Goal: Information Seeking & Learning: Learn about a topic

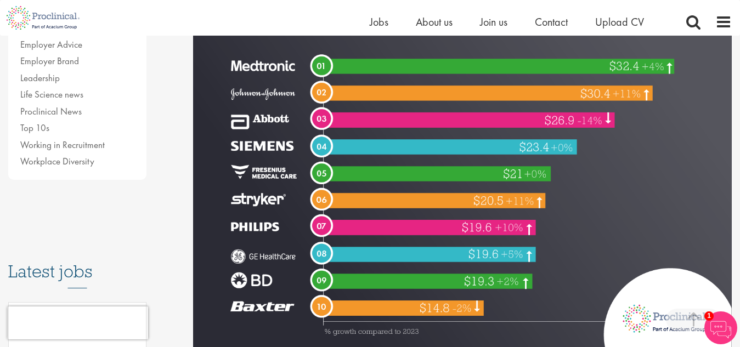
scroll to position [365, 0]
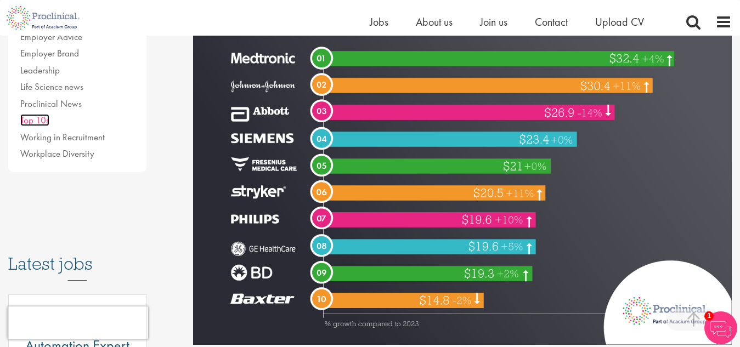
click at [31, 122] on link "Top 10s" at bounding box center [34, 120] width 29 height 12
